Goal: Information Seeking & Learning: Understand process/instructions

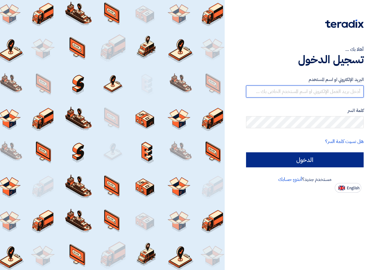
type input "[EMAIL_ADDRESS][DOMAIN_NAME]"
click at [272, 160] on input "الدخول" at bounding box center [304, 159] width 117 height 15
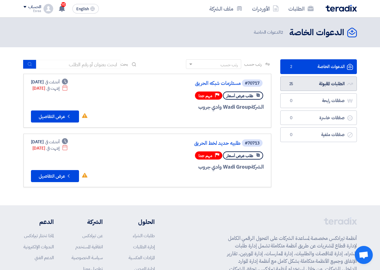
click at [321, 81] on link "الطلبات المقبولة الطلبات المقبولة 25" at bounding box center [318, 83] width 77 height 15
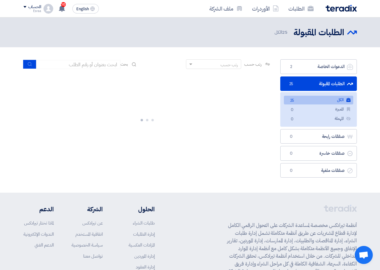
click at [314, 84] on link "الطلبات المقبولة الطلبات المقبولة 25" at bounding box center [318, 83] width 77 height 15
click at [319, 85] on link "الطلبات المقبولة الطلبات المقبولة 25" at bounding box center [318, 83] width 77 height 15
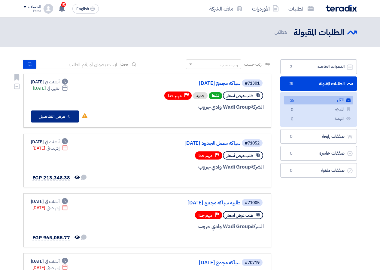
click at [44, 117] on button "Check details عرض التفاصيل" at bounding box center [55, 116] width 48 height 12
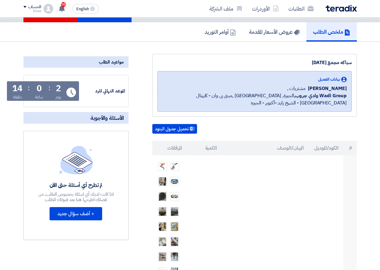
scroll to position [90, 0]
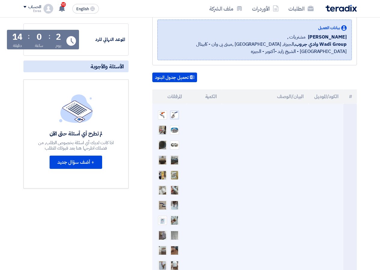
click at [173, 115] on img at bounding box center [174, 115] width 8 height 8
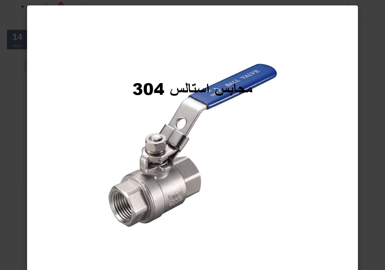
click at [11, 64] on modal-container at bounding box center [192, 135] width 385 height 270
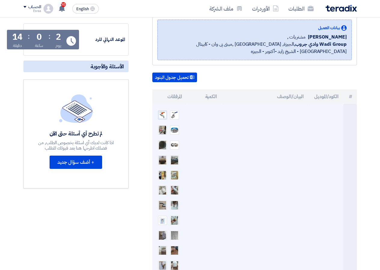
click at [163, 116] on img at bounding box center [162, 115] width 8 height 8
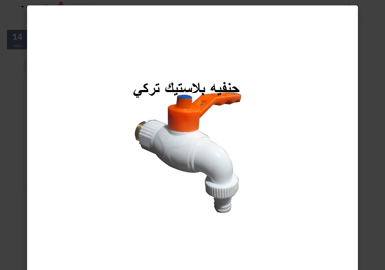
click at [11, 117] on modal-container at bounding box center [192, 135] width 385 height 270
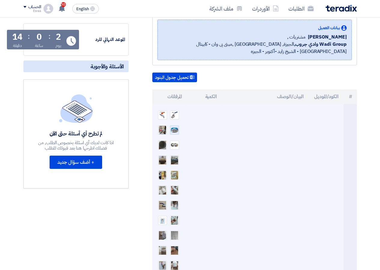
click at [174, 130] on img at bounding box center [174, 130] width 8 height 6
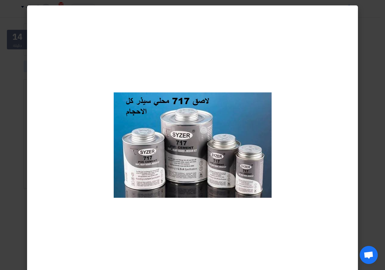
click at [15, 117] on modal-container at bounding box center [192, 135] width 385 height 270
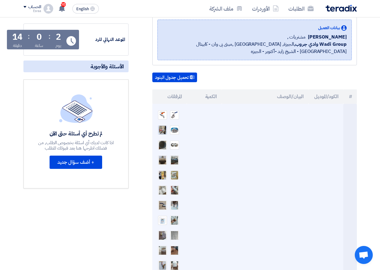
click at [160, 131] on img at bounding box center [162, 129] width 8 height 11
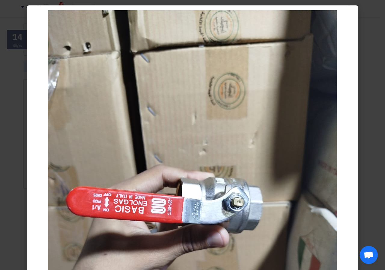
click at [22, 41] on modal-container at bounding box center [192, 135] width 385 height 270
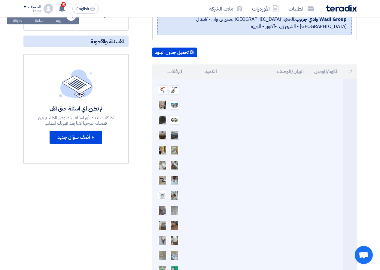
scroll to position [120, 0]
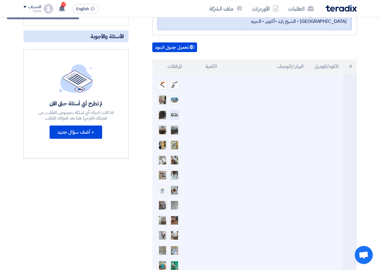
click at [175, 113] on img at bounding box center [174, 114] width 8 height 5
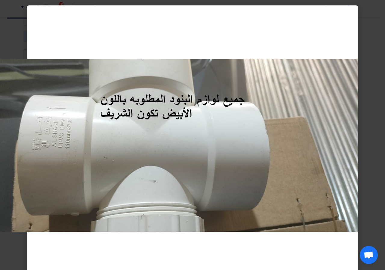
click at [20, 75] on img at bounding box center [165, 145] width 385 height 173
click at [380, 123] on modal-container at bounding box center [192, 135] width 385 height 270
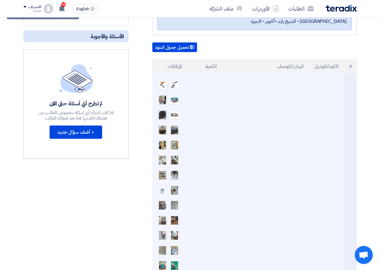
click at [165, 114] on img at bounding box center [162, 114] width 8 height 17
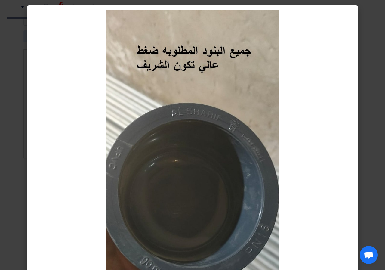
click at [375, 102] on modal-container at bounding box center [192, 135] width 385 height 270
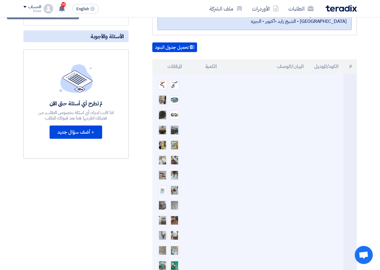
click at [175, 130] on img at bounding box center [174, 129] width 8 height 17
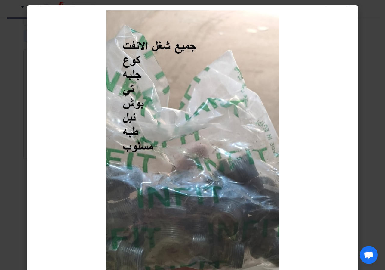
click at [371, 121] on modal-container at bounding box center [192, 135] width 385 height 270
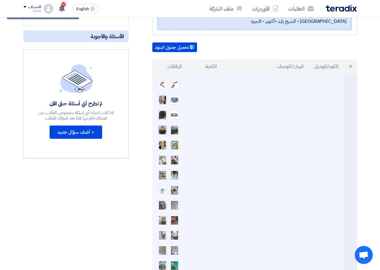
click at [159, 130] on img at bounding box center [162, 130] width 8 height 14
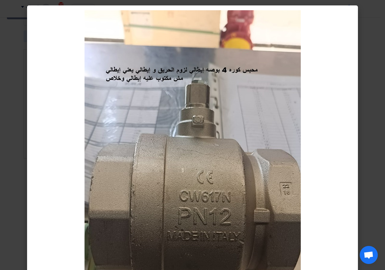
click at [375, 175] on modal-container at bounding box center [192, 135] width 385 height 270
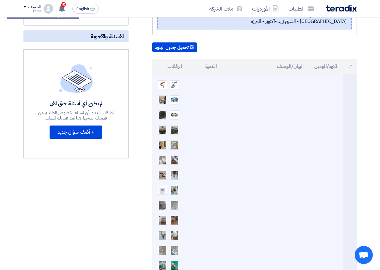
click at [172, 143] on img at bounding box center [174, 144] width 8 height 11
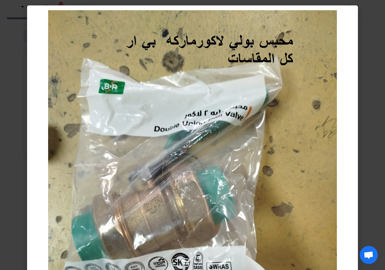
click at [371, 81] on modal-container at bounding box center [192, 135] width 385 height 270
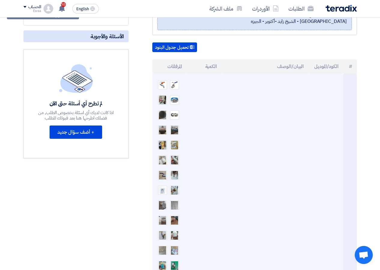
click at [163, 145] on img at bounding box center [162, 144] width 8 height 11
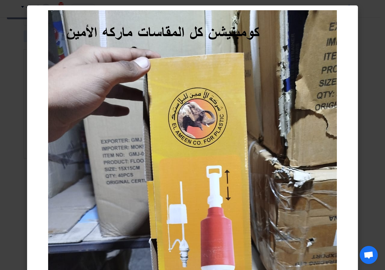
click at [380, 99] on modal-container at bounding box center [192, 135] width 385 height 270
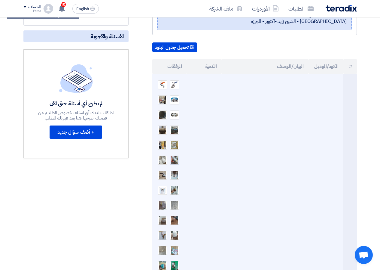
click at [177, 161] on img at bounding box center [174, 159] width 8 height 17
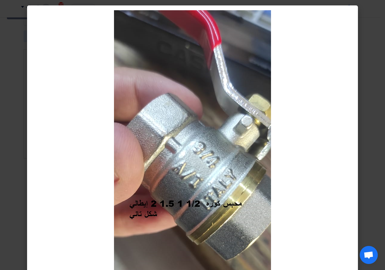
click at [373, 159] on modal-container at bounding box center [192, 135] width 385 height 270
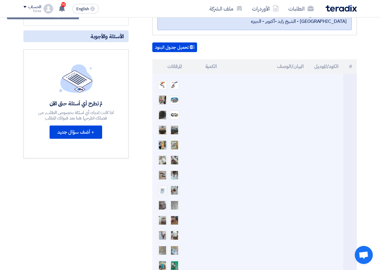
click at [160, 144] on img at bounding box center [162, 144] width 8 height 11
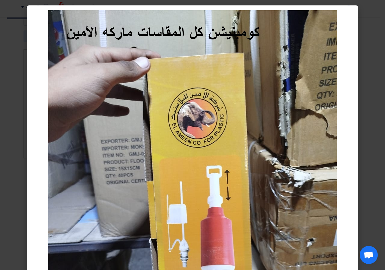
click at [366, 100] on modal-container at bounding box center [192, 135] width 385 height 270
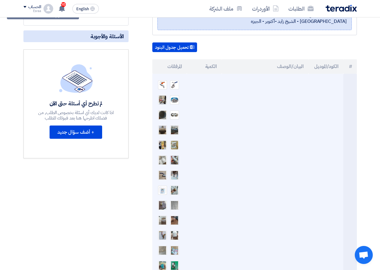
click at [178, 163] on img at bounding box center [174, 159] width 8 height 17
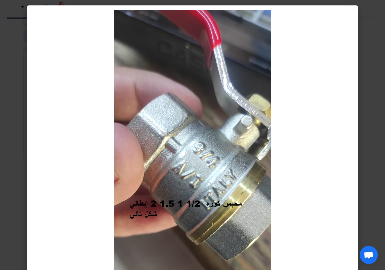
click at [376, 155] on modal-container at bounding box center [192, 135] width 385 height 270
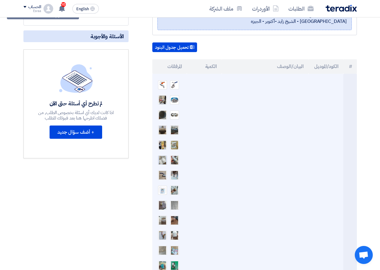
click at [162, 162] on img at bounding box center [162, 159] width 8 height 17
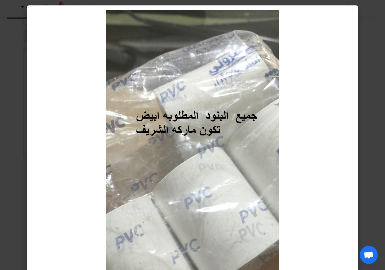
click at [371, 70] on modal-container at bounding box center [192, 135] width 385 height 270
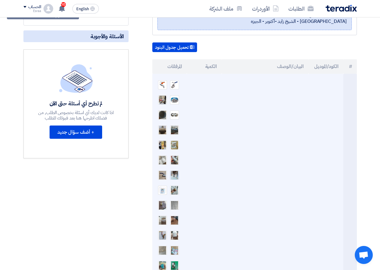
click at [175, 175] on img at bounding box center [174, 174] width 8 height 11
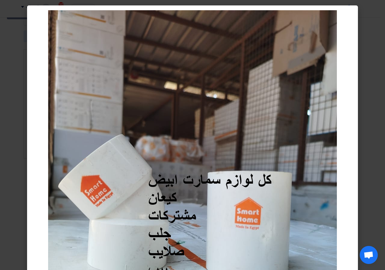
click at [379, 165] on modal-container at bounding box center [192, 135] width 385 height 270
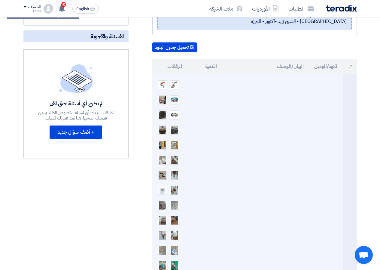
click at [160, 175] on img at bounding box center [162, 174] width 8 height 17
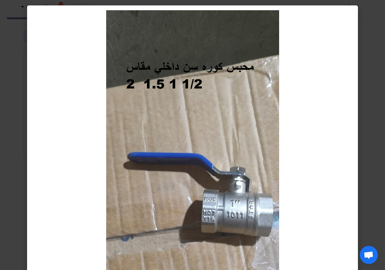
click at [375, 177] on modal-container at bounding box center [192, 135] width 385 height 270
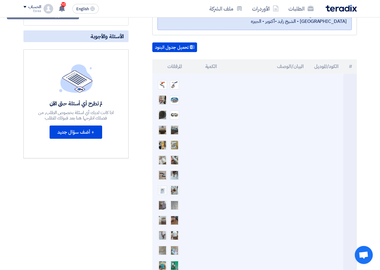
click at [173, 176] on img at bounding box center [174, 174] width 8 height 11
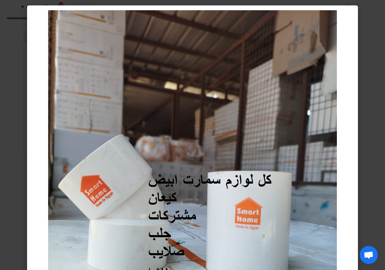
click at [367, 122] on modal-container at bounding box center [192, 135] width 385 height 270
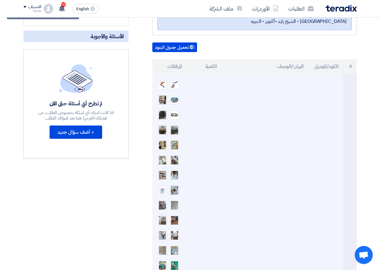
click at [172, 191] on img at bounding box center [174, 189] width 8 height 11
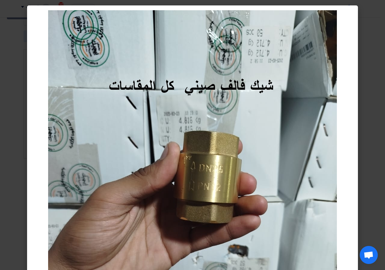
click at [378, 183] on modal-container at bounding box center [192, 135] width 385 height 270
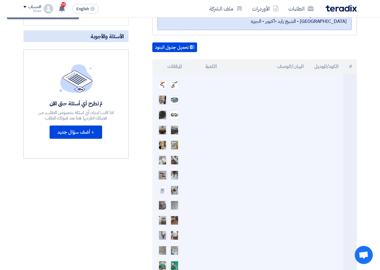
click at [163, 173] on img at bounding box center [162, 174] width 8 height 17
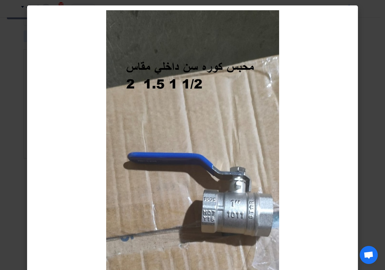
click at [380, 175] on modal-container at bounding box center [192, 135] width 385 height 270
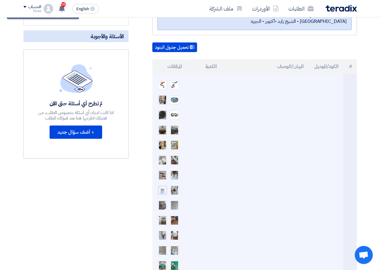
click at [163, 191] on img at bounding box center [162, 190] width 8 height 8
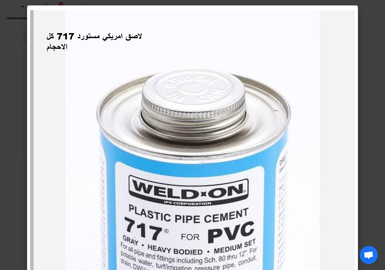
click at [377, 158] on modal-container at bounding box center [192, 135] width 385 height 270
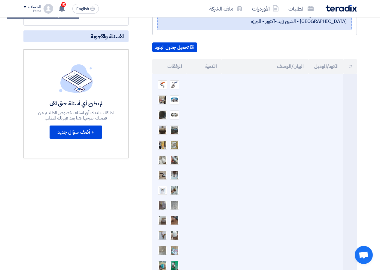
click at [172, 204] on img at bounding box center [174, 205] width 8 height 14
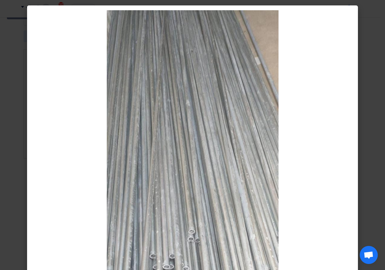
click at [376, 103] on modal-container at bounding box center [192, 135] width 385 height 270
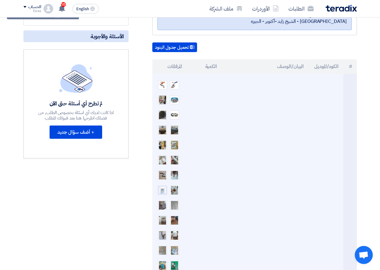
click at [161, 193] on img at bounding box center [162, 190] width 8 height 8
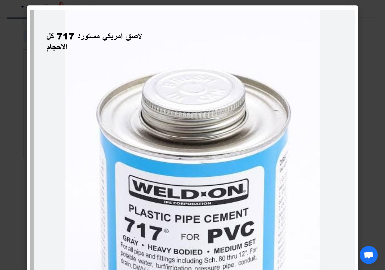
click at [380, 171] on modal-container at bounding box center [192, 135] width 385 height 270
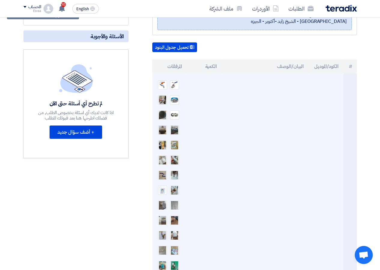
click at [164, 206] on img at bounding box center [162, 204] width 8 height 17
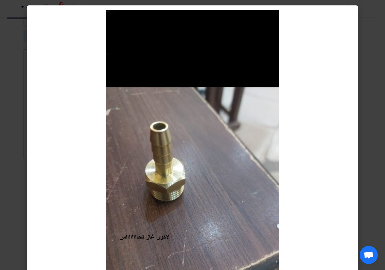
click at [374, 170] on modal-container at bounding box center [192, 135] width 385 height 270
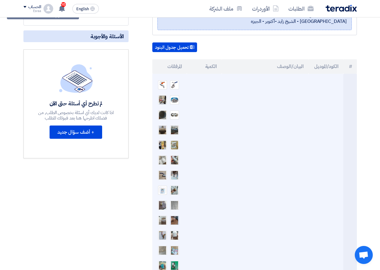
click at [176, 223] on img at bounding box center [174, 219] width 8 height 17
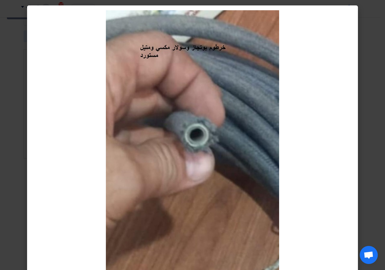
click at [374, 127] on modal-container at bounding box center [192, 135] width 385 height 270
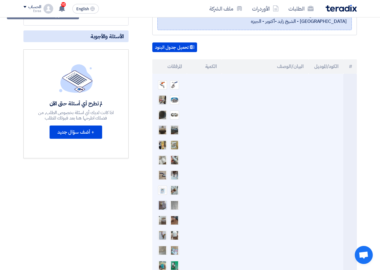
click at [162, 205] on img at bounding box center [162, 204] width 8 height 17
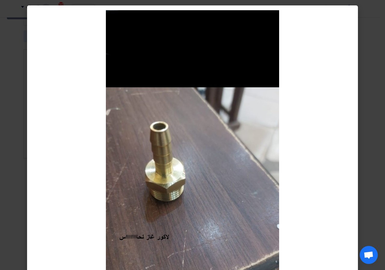
drag, startPoint x: 384, startPoint y: 170, endPoint x: 379, endPoint y: 173, distance: 6.2
click at [380, 172] on modal-container at bounding box center [192, 135] width 385 height 270
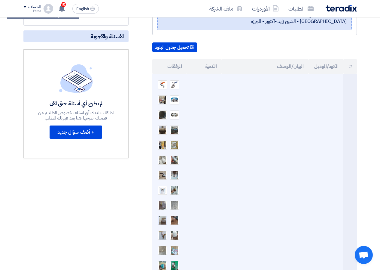
click at [161, 217] on img at bounding box center [162, 219] width 8 height 17
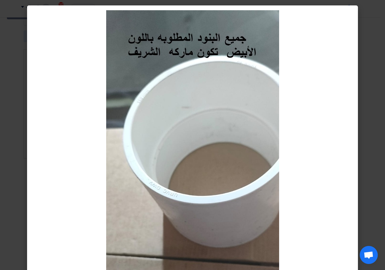
click at [380, 109] on modal-container at bounding box center [192, 135] width 385 height 270
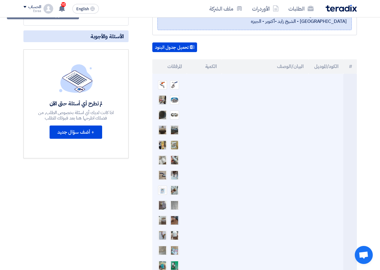
click at [174, 222] on img at bounding box center [174, 219] width 8 height 17
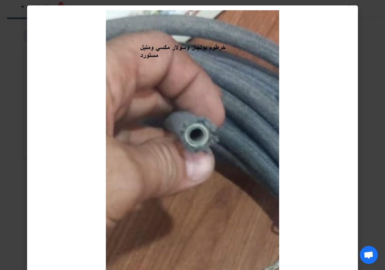
click at [380, 155] on modal-container at bounding box center [192, 135] width 385 height 270
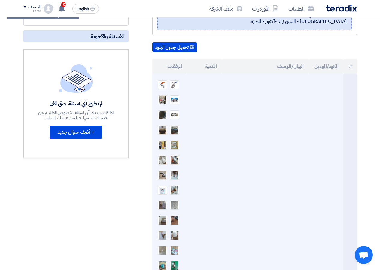
click at [173, 237] on img at bounding box center [174, 234] width 8 height 17
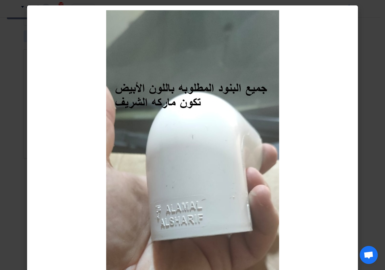
click at [364, 156] on modal-container at bounding box center [192, 135] width 385 height 270
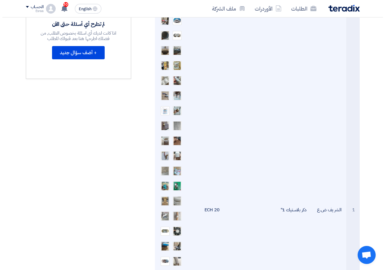
scroll to position [240, 0]
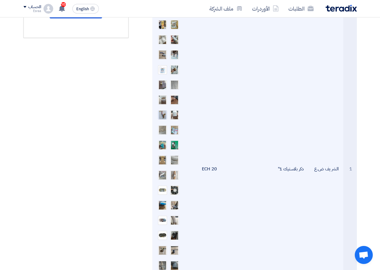
click at [161, 113] on img at bounding box center [162, 114] width 8 height 11
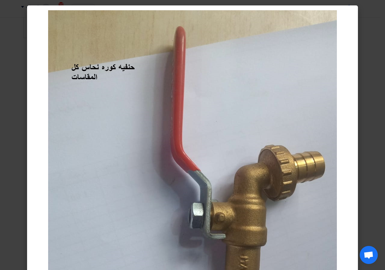
click at [373, 138] on modal-container at bounding box center [192, 135] width 385 height 270
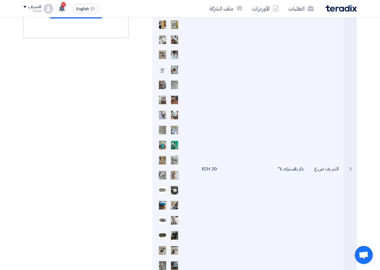
click at [174, 179] on div at bounding box center [174, 174] width 9 height 9
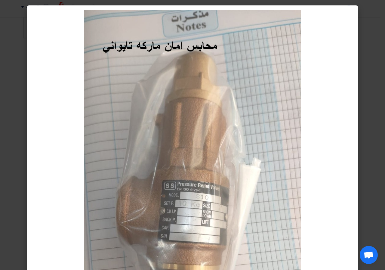
click at [369, 159] on modal-container at bounding box center [192, 135] width 385 height 270
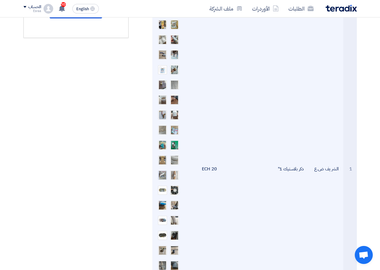
click at [161, 174] on img at bounding box center [162, 174] width 8 height 17
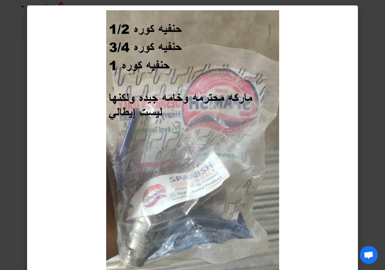
click at [379, 166] on modal-container at bounding box center [192, 135] width 385 height 270
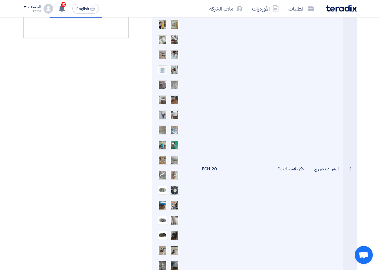
click at [174, 190] on img at bounding box center [174, 189] width 8 height 17
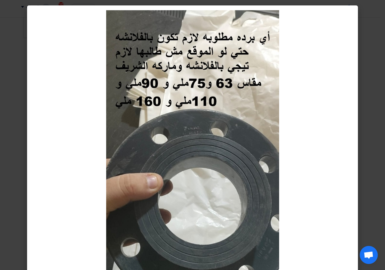
click at [380, 129] on modal-container at bounding box center [192, 135] width 385 height 270
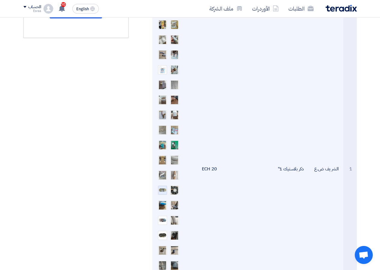
click at [163, 194] on div at bounding box center [162, 189] width 9 height 9
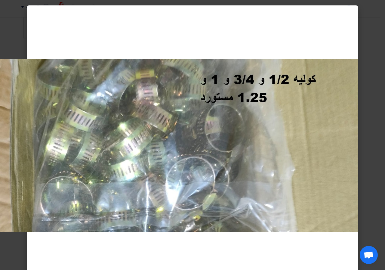
click at [377, 84] on modal-container at bounding box center [192, 135] width 385 height 270
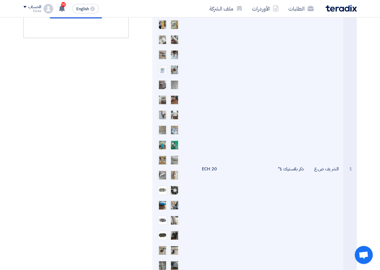
click at [174, 205] on img at bounding box center [174, 205] width 8 height 11
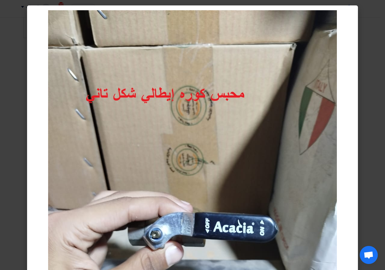
click at [365, 165] on modal-container at bounding box center [192, 135] width 385 height 270
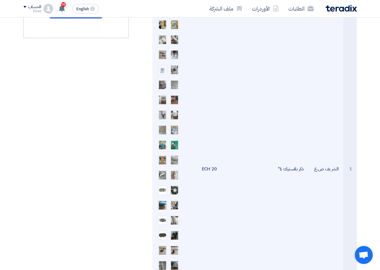
click at [163, 207] on img at bounding box center [162, 204] width 8 height 17
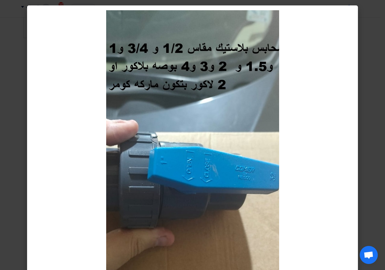
click at [380, 190] on modal-container at bounding box center [192, 135] width 385 height 270
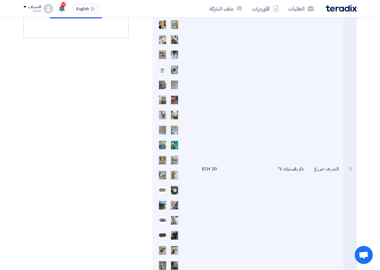
click at [173, 206] on img at bounding box center [174, 205] width 8 height 11
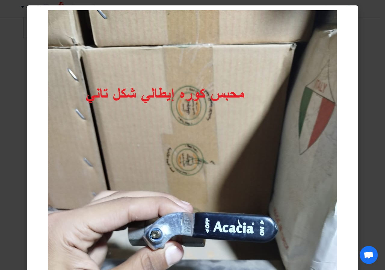
click at [380, 160] on modal-container at bounding box center [192, 135] width 385 height 270
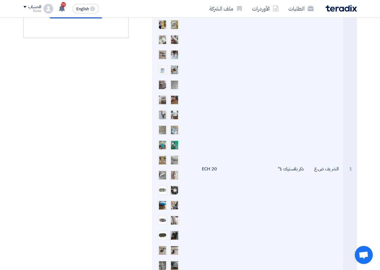
click at [175, 237] on img at bounding box center [174, 234] width 8 height 17
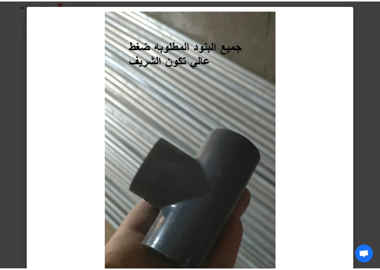
scroll to position [30, 0]
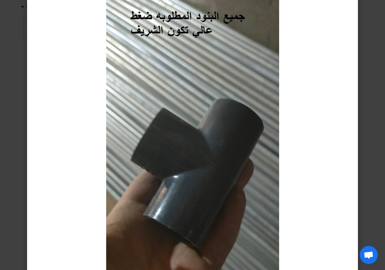
click at [380, 182] on modal-container at bounding box center [192, 135] width 385 height 270
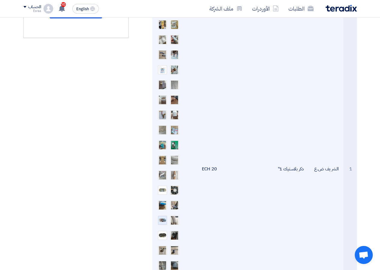
click at [159, 218] on div at bounding box center [162, 219] width 9 height 9
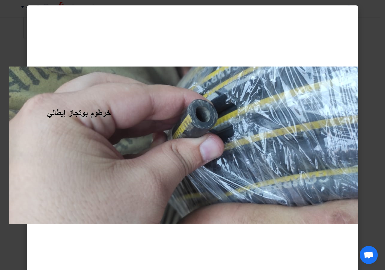
click at [371, 172] on modal-container at bounding box center [192, 135] width 385 height 270
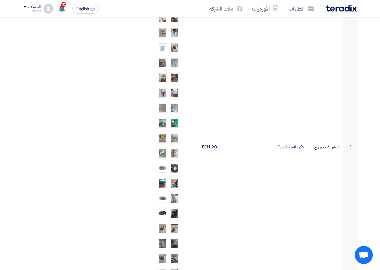
scroll to position [331, 0]
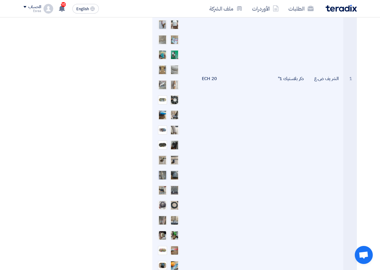
click at [162, 177] on img at bounding box center [162, 174] width 8 height 11
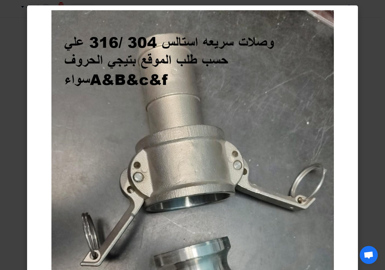
click at [372, 146] on modal-container at bounding box center [192, 135] width 385 height 270
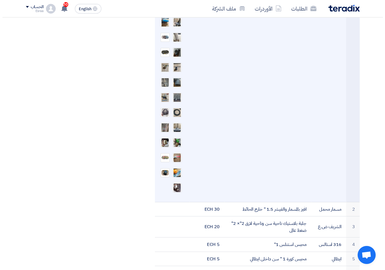
scroll to position [451, 0]
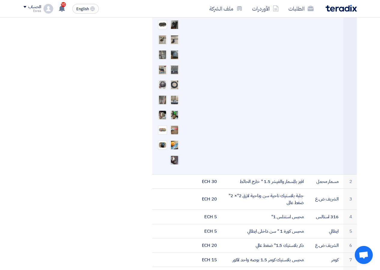
click at [173, 158] on img at bounding box center [174, 159] width 8 height 11
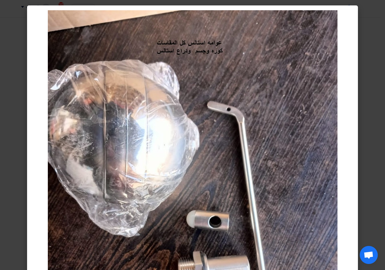
click at [380, 116] on modal-container at bounding box center [192, 135] width 385 height 270
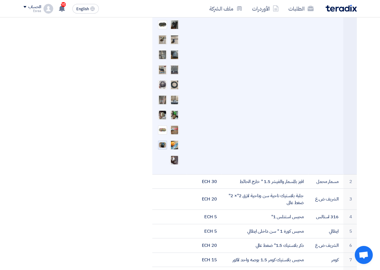
click at [160, 146] on img at bounding box center [162, 145] width 8 height 7
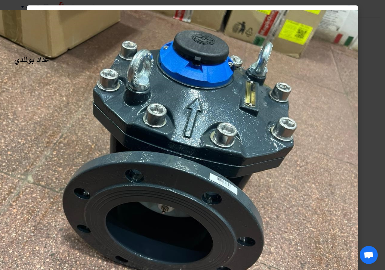
click at [371, 123] on modal-container at bounding box center [192, 135] width 385 height 270
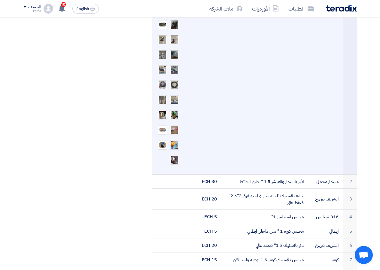
click at [177, 146] on img at bounding box center [174, 145] width 8 height 12
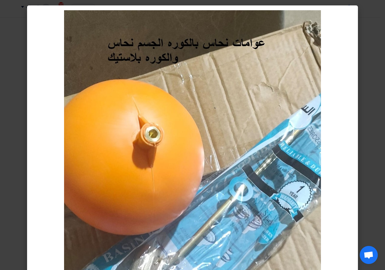
click at [371, 107] on modal-container at bounding box center [192, 135] width 385 height 270
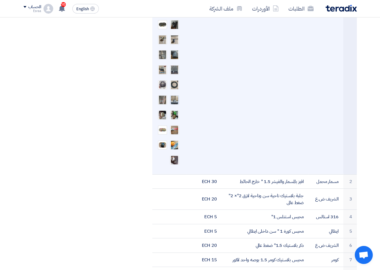
click at [171, 98] on img at bounding box center [174, 99] width 8 height 11
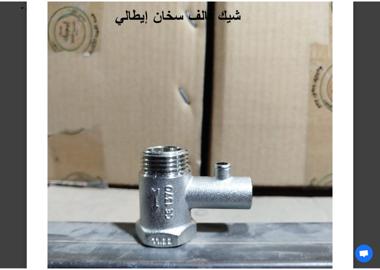
scroll to position [60, 0]
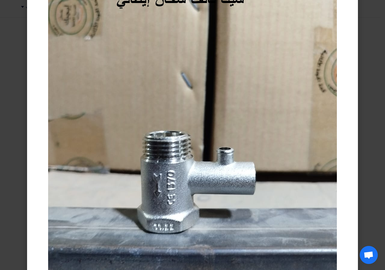
click at [378, 97] on modal-container at bounding box center [192, 135] width 385 height 270
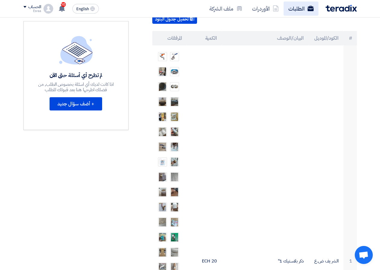
scroll to position [0, 0]
